Goal: Navigation & Orientation: Go to known website

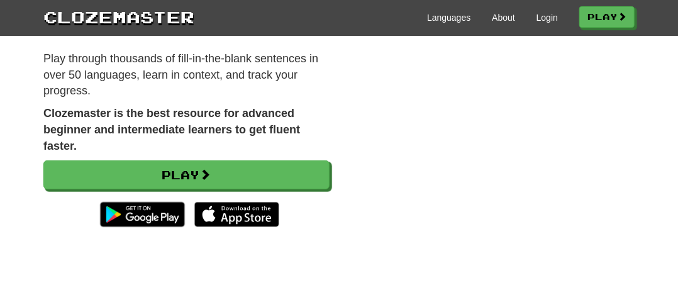
scroll to position [314, 0]
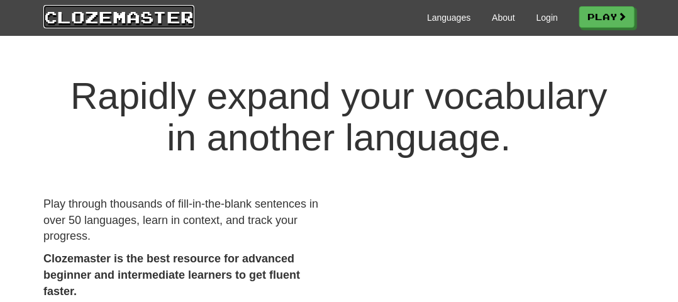
click at [143, 21] on link "Clozemaster" at bounding box center [118, 16] width 151 height 23
